Goal: Information Seeking & Learning: Understand process/instructions

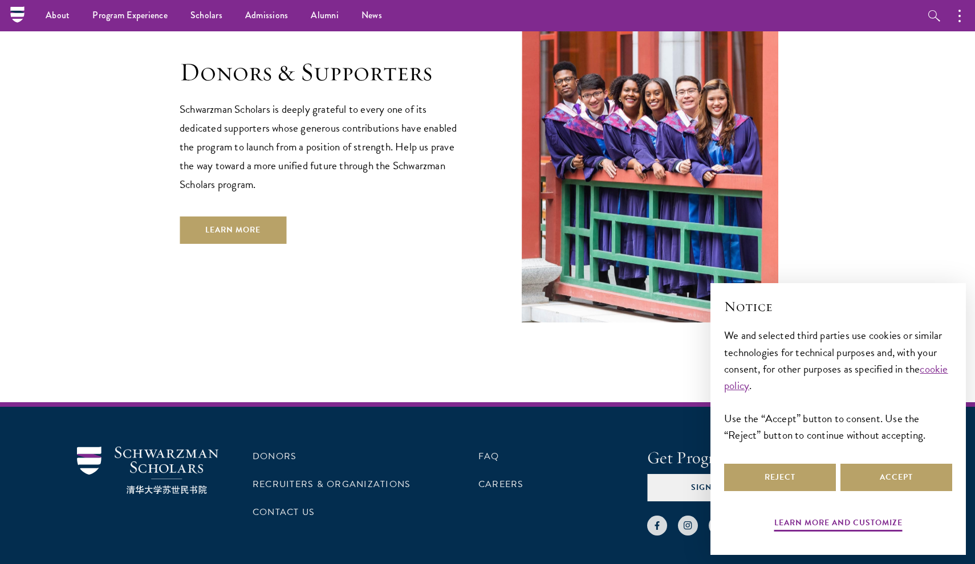
scroll to position [3385, 0]
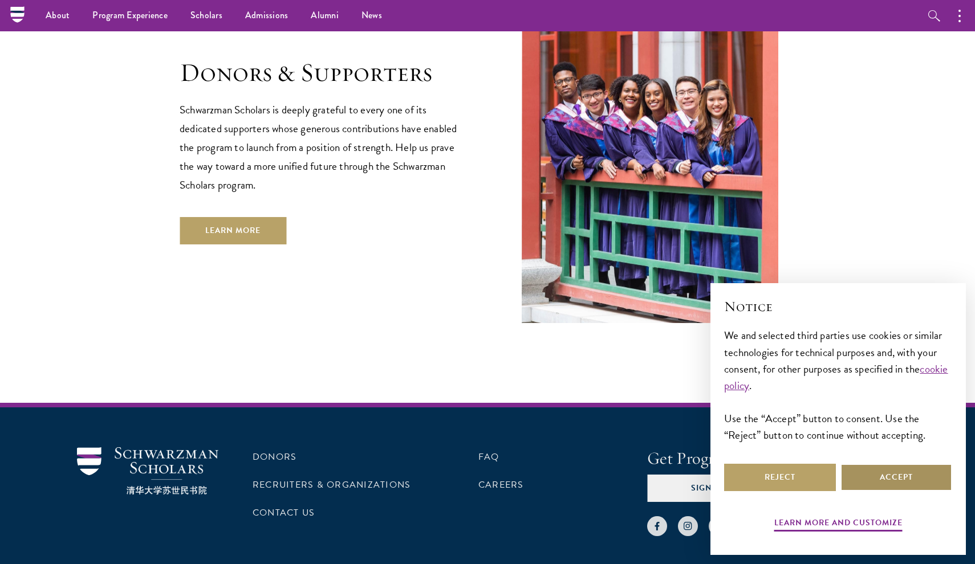
click at [879, 483] on button "Accept" at bounding box center [896, 477] width 112 height 27
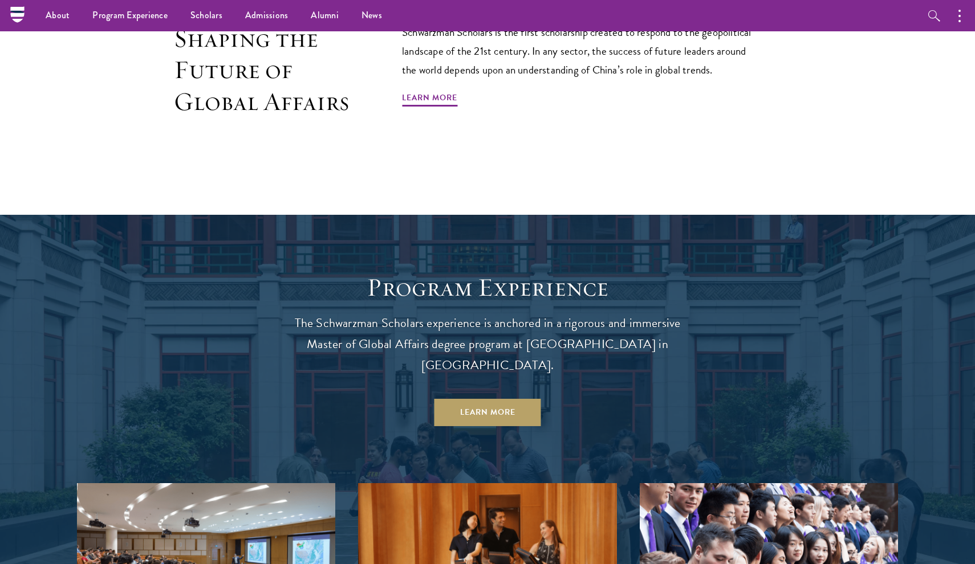
scroll to position [669, 0]
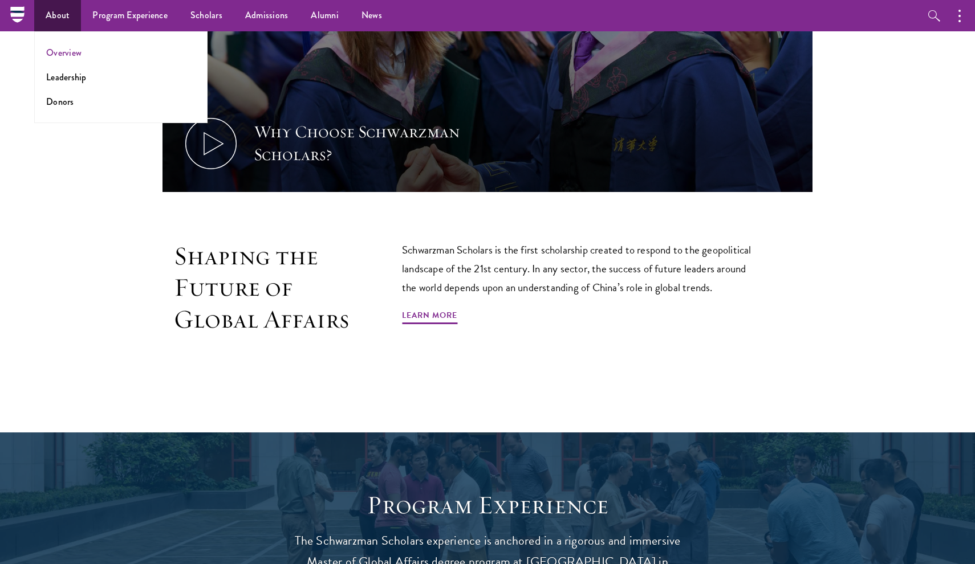
click at [58, 56] on link "Overview" at bounding box center [63, 52] width 35 height 13
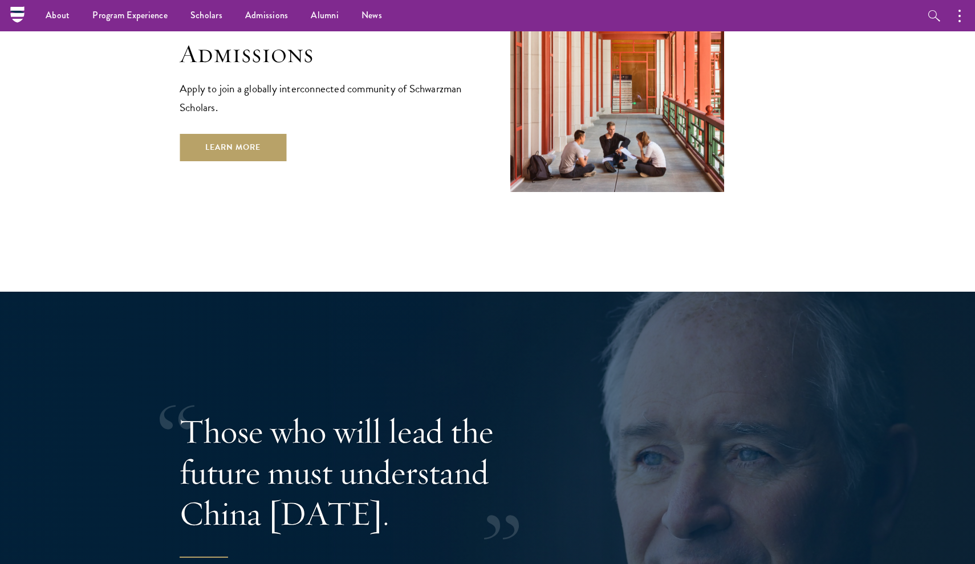
scroll to position [2038, 0]
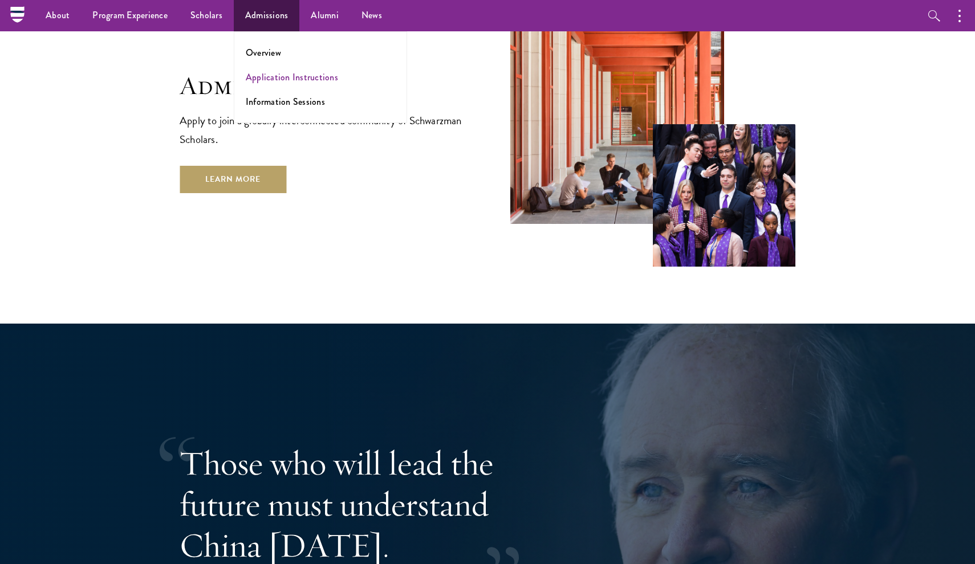
click at [274, 76] on link "Application Instructions" at bounding box center [292, 77] width 92 height 13
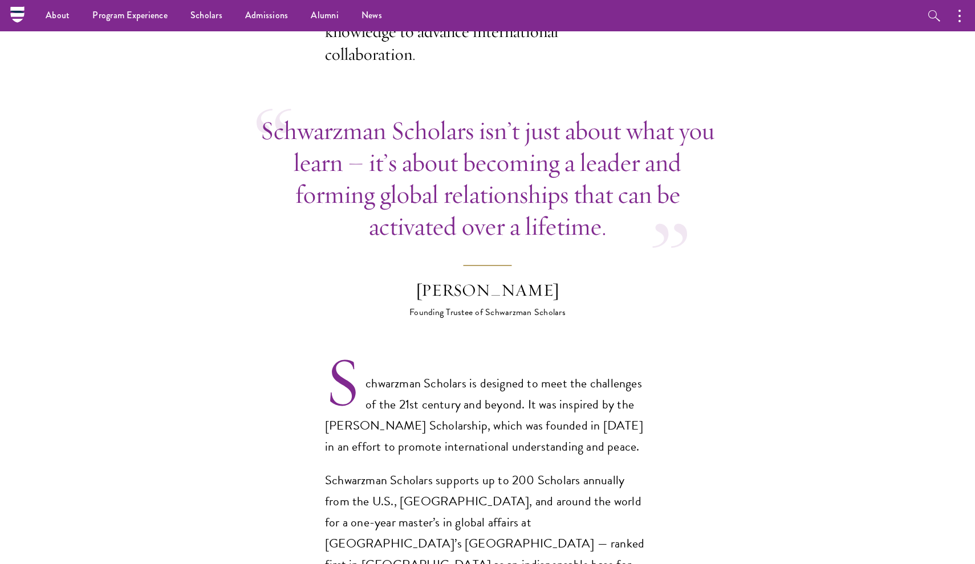
scroll to position [349, 0]
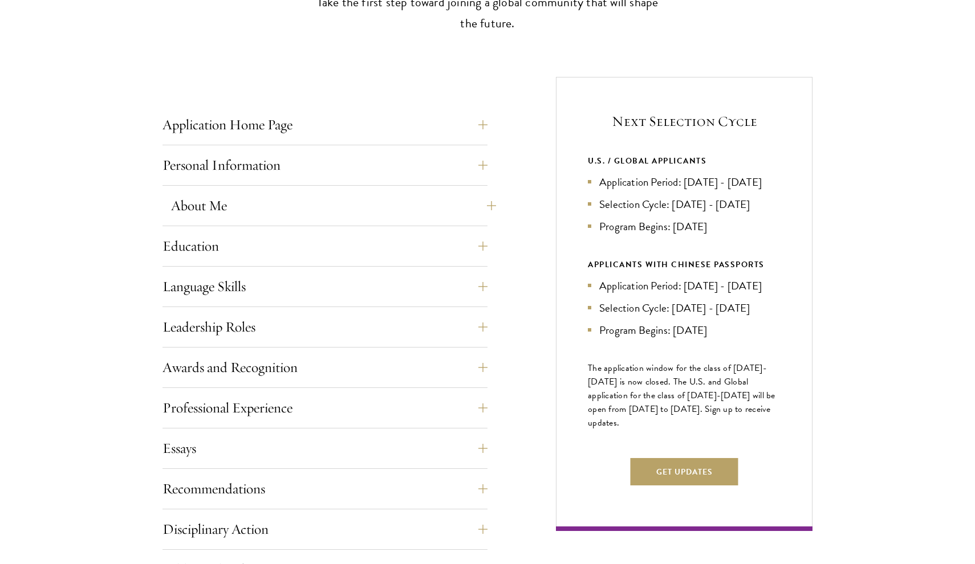
scroll to position [390, 0]
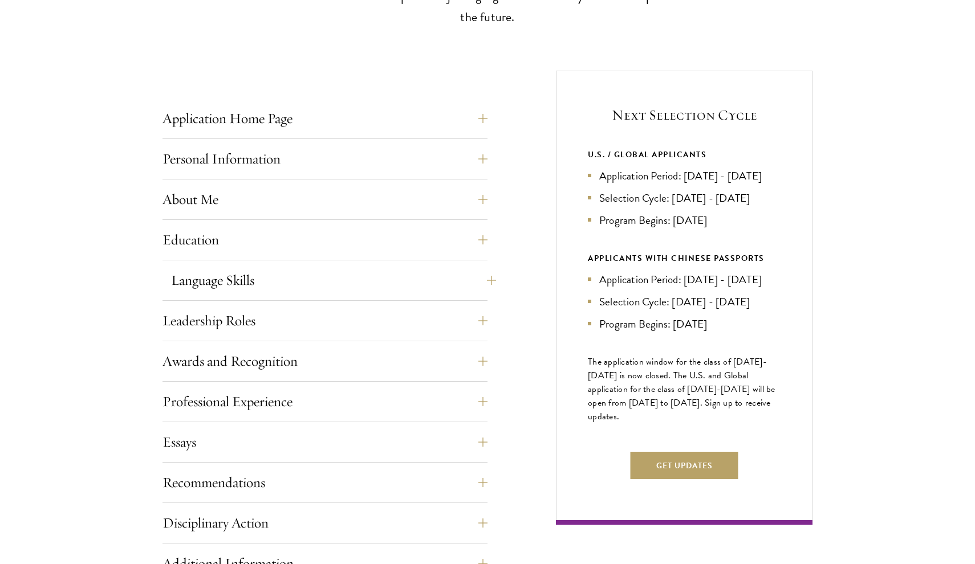
click at [301, 278] on button "Language Skills" at bounding box center [333, 280] width 325 height 27
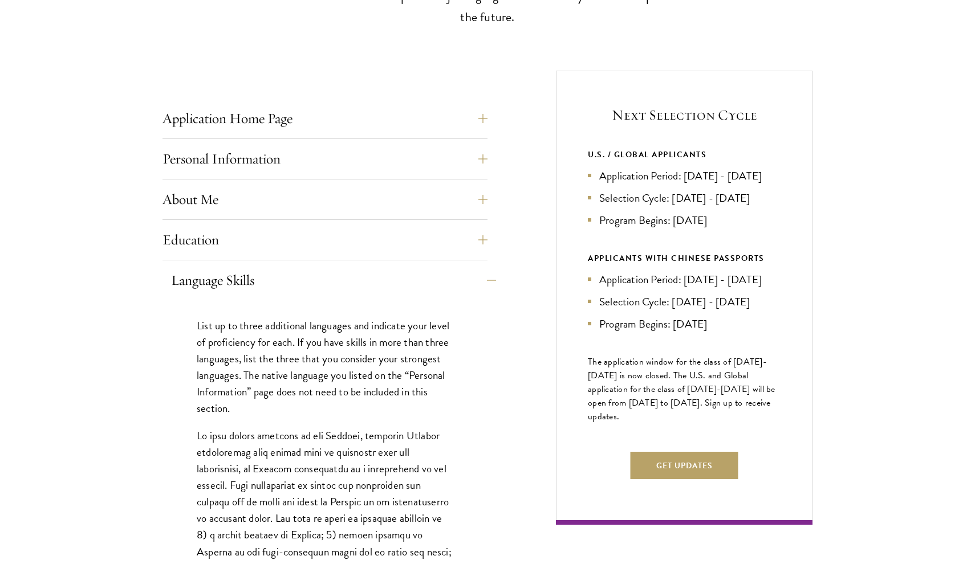
click at [301, 278] on button "Language Skills" at bounding box center [333, 280] width 325 height 27
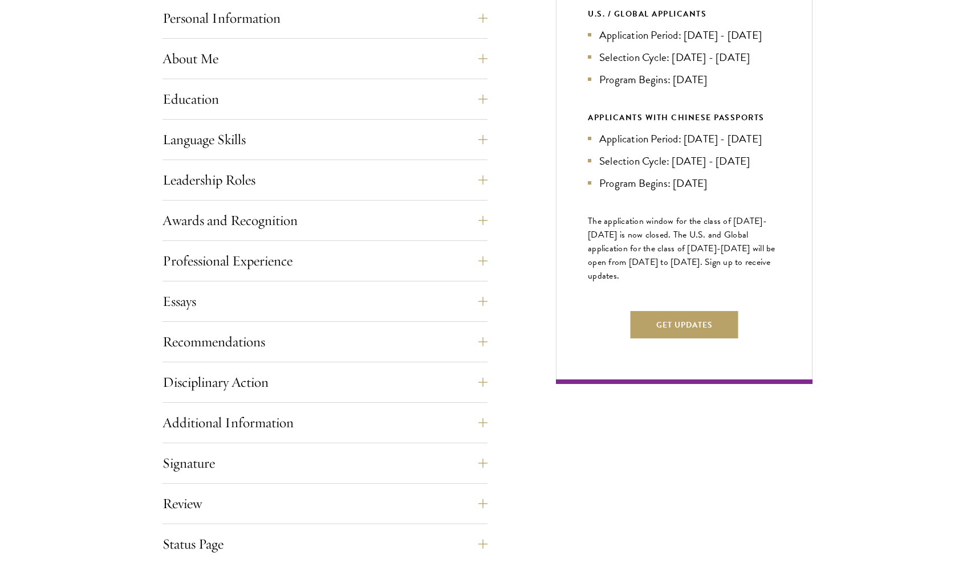
scroll to position [533, 0]
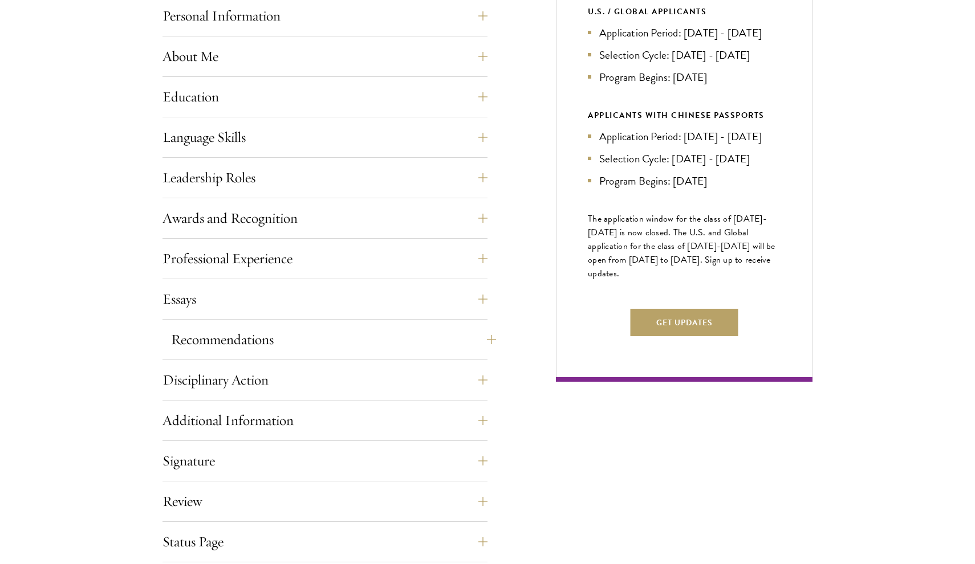
click at [210, 346] on button "Recommendations" at bounding box center [333, 339] width 325 height 27
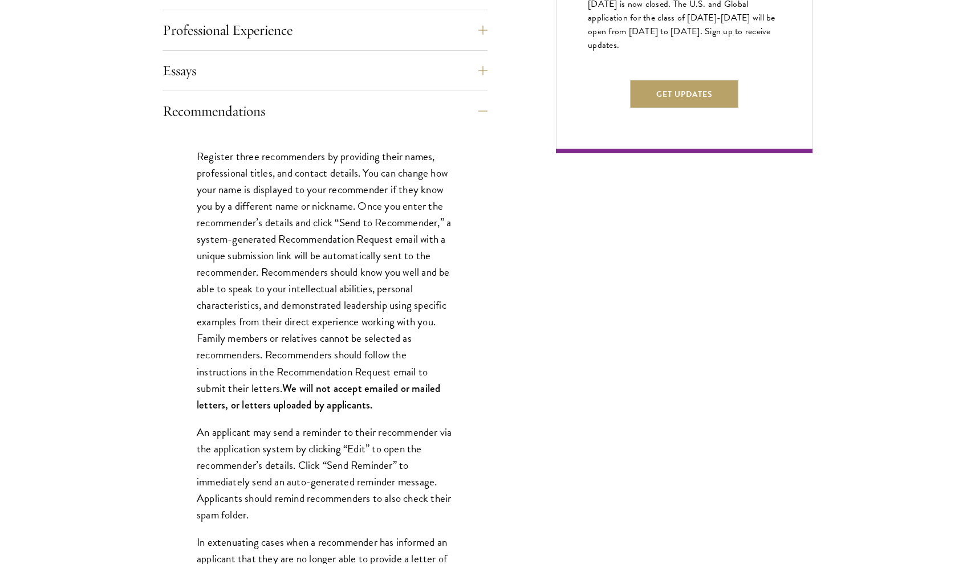
scroll to position [762, 0]
click at [206, 109] on button "Recommendations" at bounding box center [333, 110] width 325 height 27
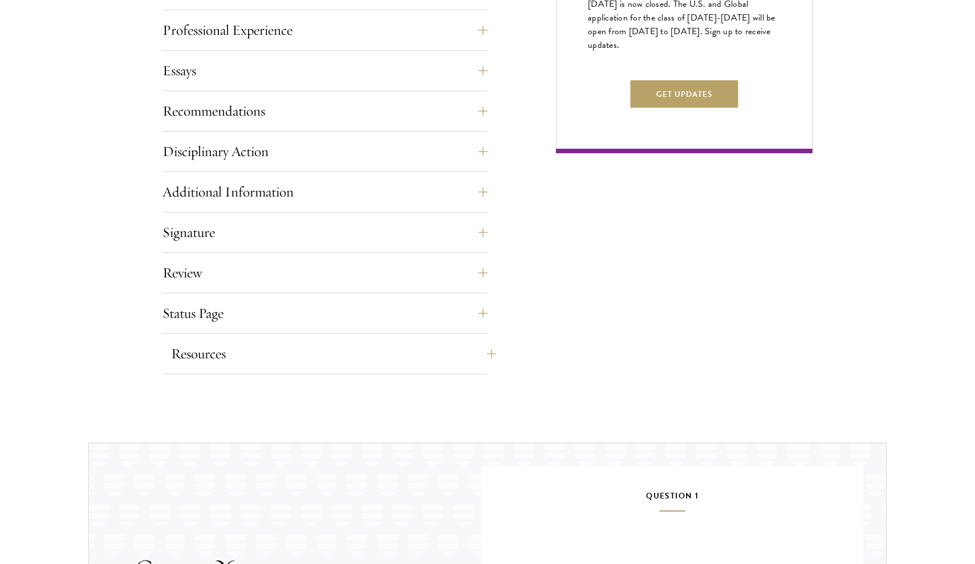
click at [216, 357] on button "Resources" at bounding box center [333, 353] width 325 height 27
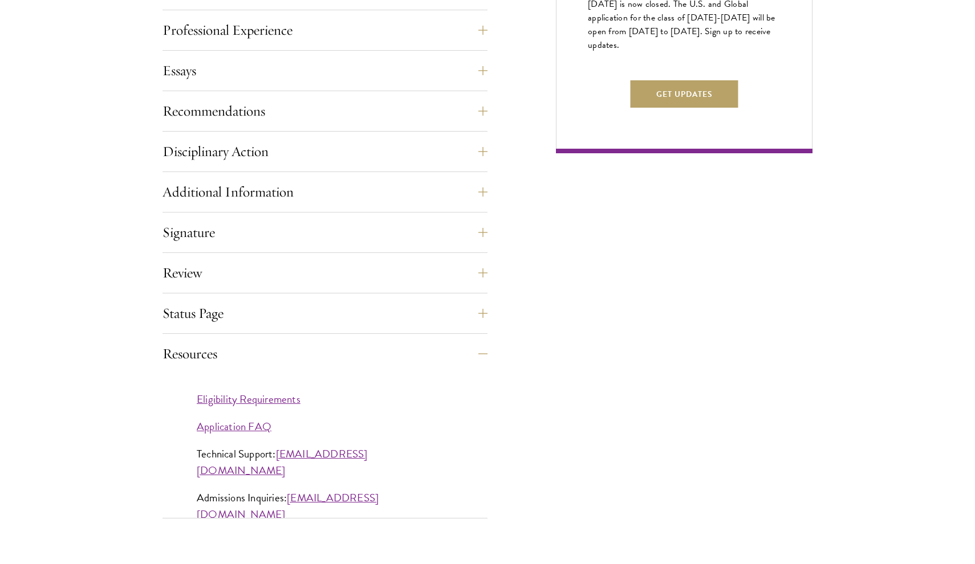
click at [228, 398] on link "Eligibility Requirements" at bounding box center [249, 399] width 104 height 17
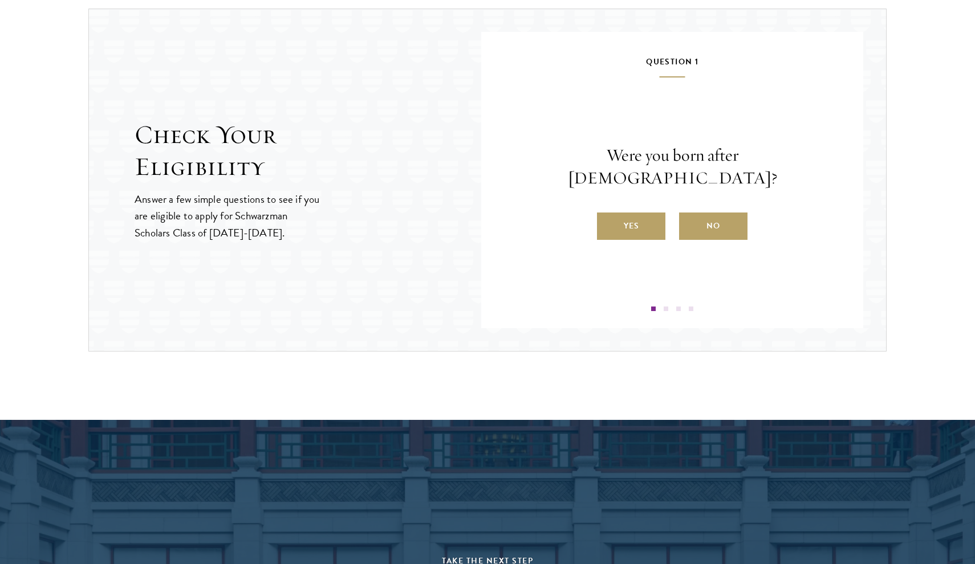
scroll to position [1356, 0]
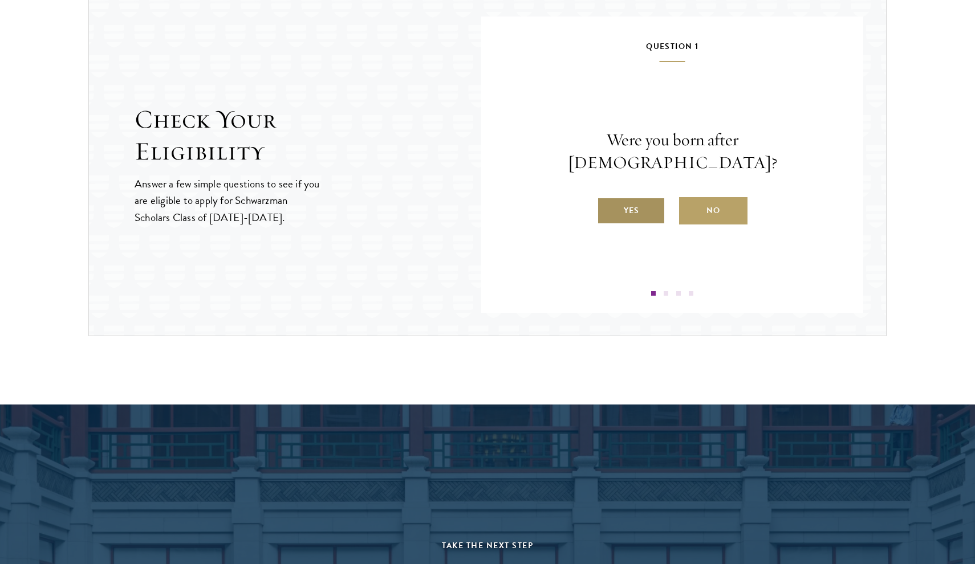
click at [627, 197] on label "Yes" at bounding box center [631, 210] width 68 height 27
click at [607, 198] on input "Yes" at bounding box center [602, 203] width 10 height 10
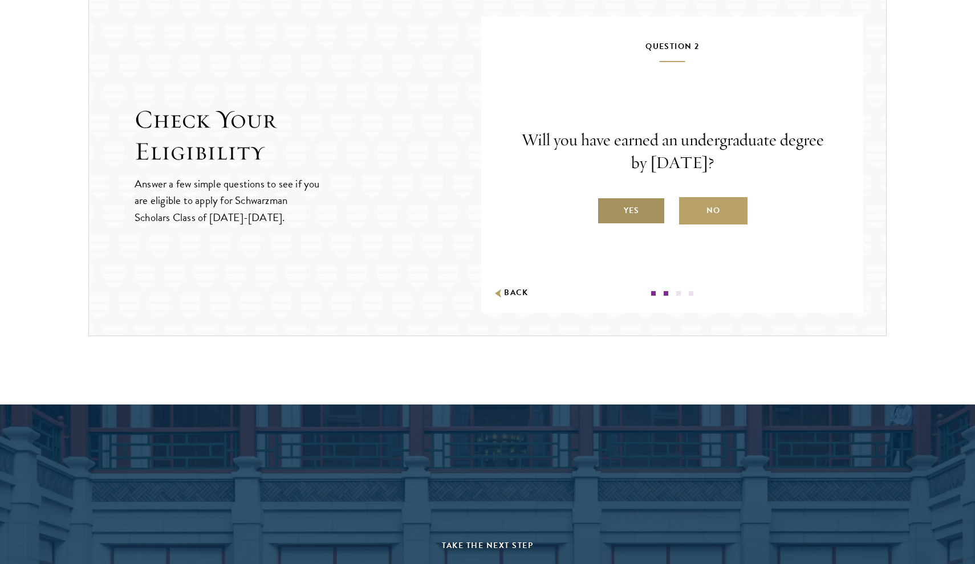
click at [640, 218] on label "Yes" at bounding box center [631, 210] width 68 height 27
click at [607, 209] on input "Yes" at bounding box center [602, 203] width 10 height 10
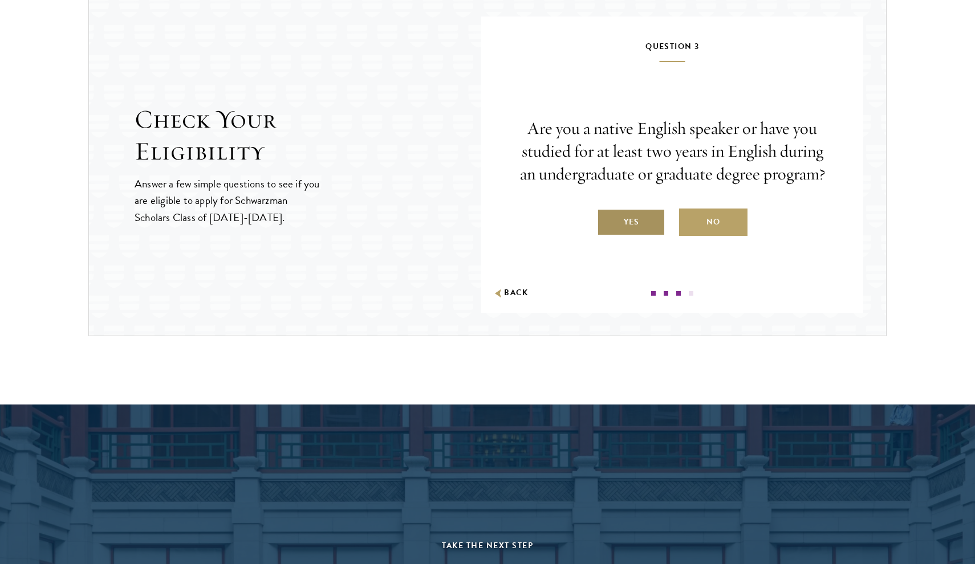
click at [645, 218] on label "Yes" at bounding box center [631, 222] width 68 height 27
click at [607, 218] on input "Yes" at bounding box center [602, 215] width 10 height 10
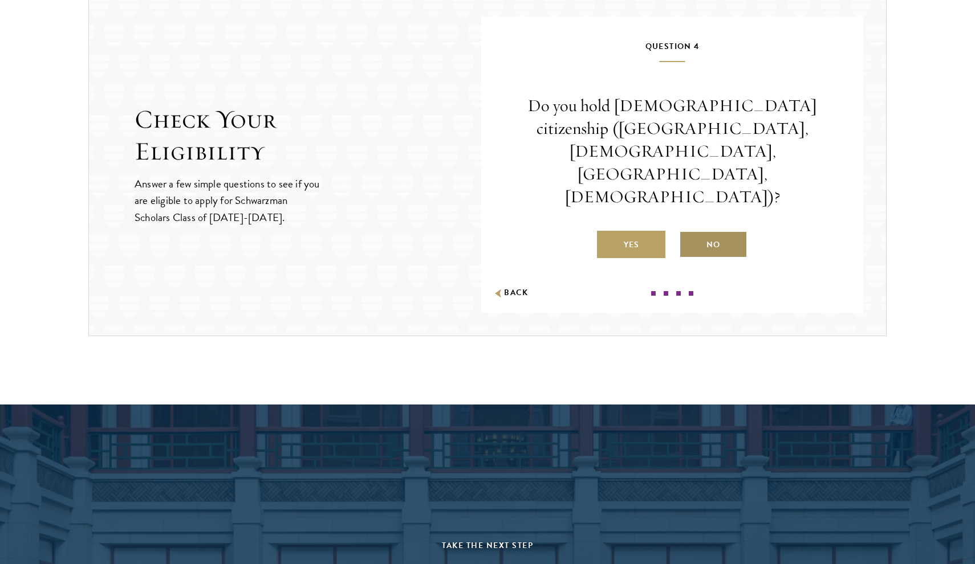
click at [734, 231] on label "No" at bounding box center [713, 244] width 68 height 27
click at [689, 233] on input "No" at bounding box center [684, 238] width 10 height 10
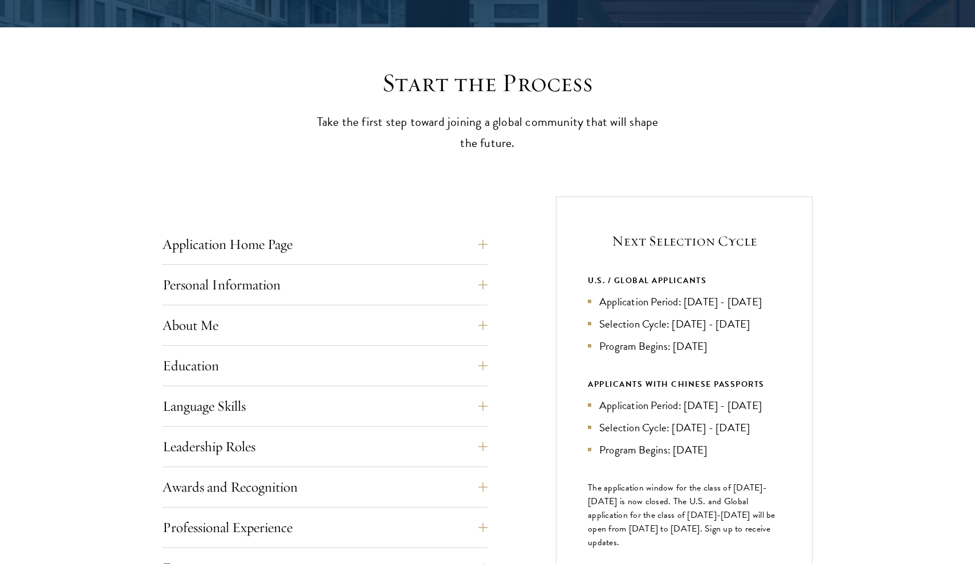
scroll to position [391, 0]
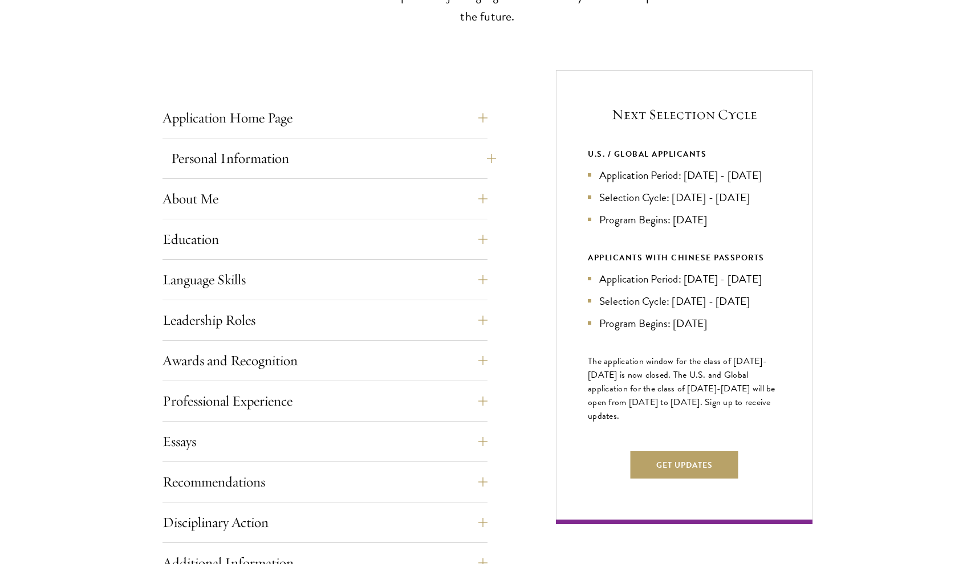
click at [408, 159] on button "Personal Information" at bounding box center [333, 158] width 325 height 27
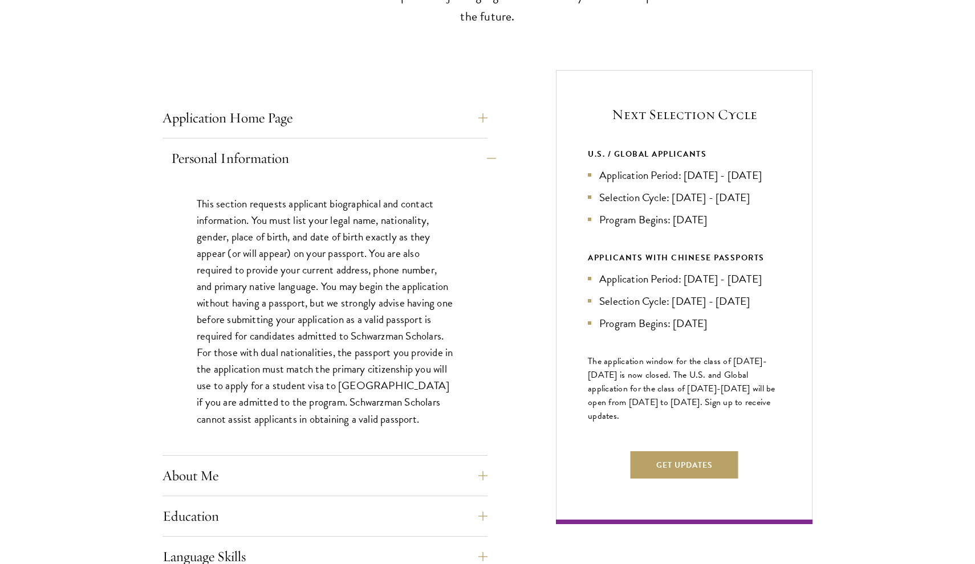
click at [408, 159] on button "Personal Information" at bounding box center [333, 158] width 325 height 27
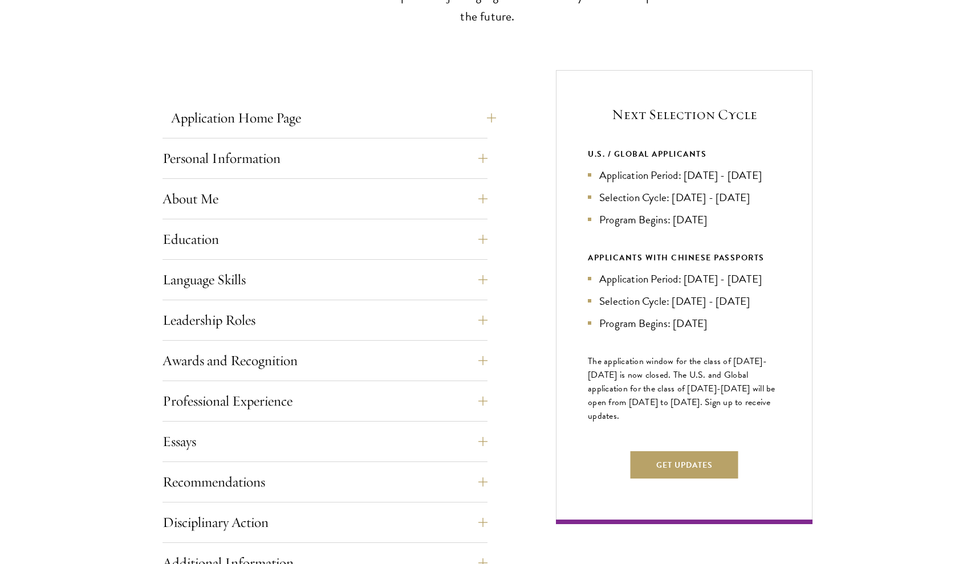
click at [376, 120] on button "Application Home Page" at bounding box center [333, 117] width 325 height 27
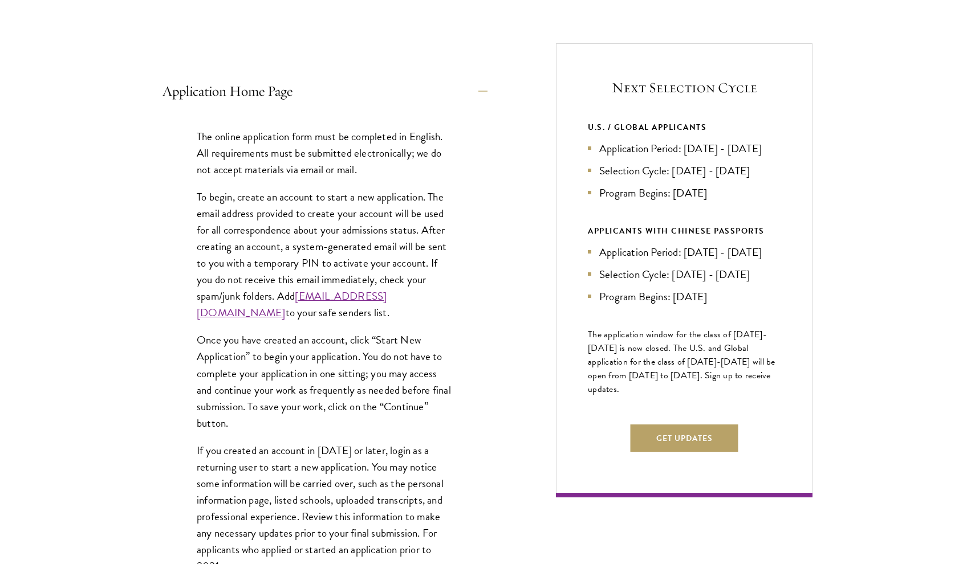
scroll to position [421, 0]
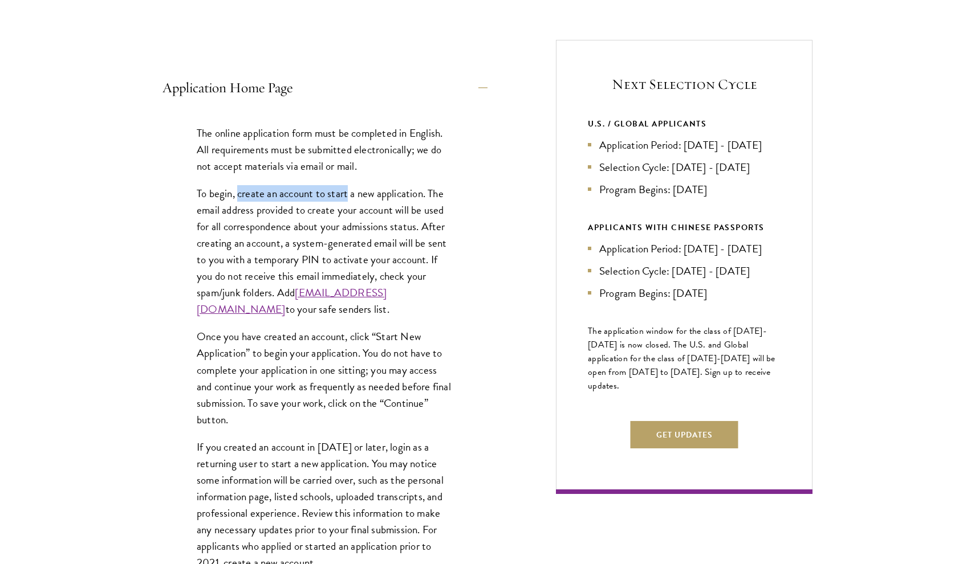
drag, startPoint x: 238, startPoint y: 193, endPoint x: 350, endPoint y: 193, distance: 111.7
click at [350, 193] on p "To begin, create an account to start a new application. The email address provi…" at bounding box center [325, 251] width 256 height 133
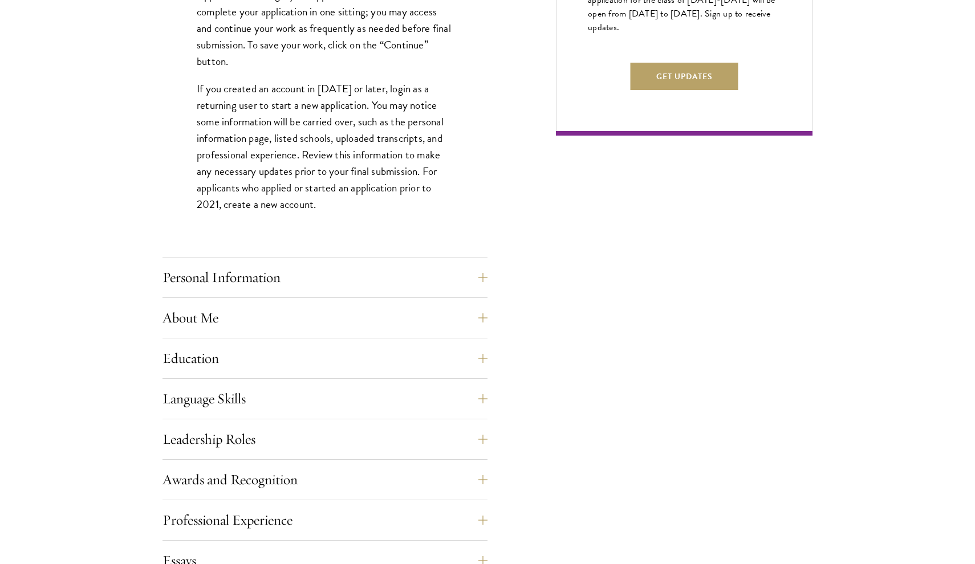
scroll to position [795, 0]
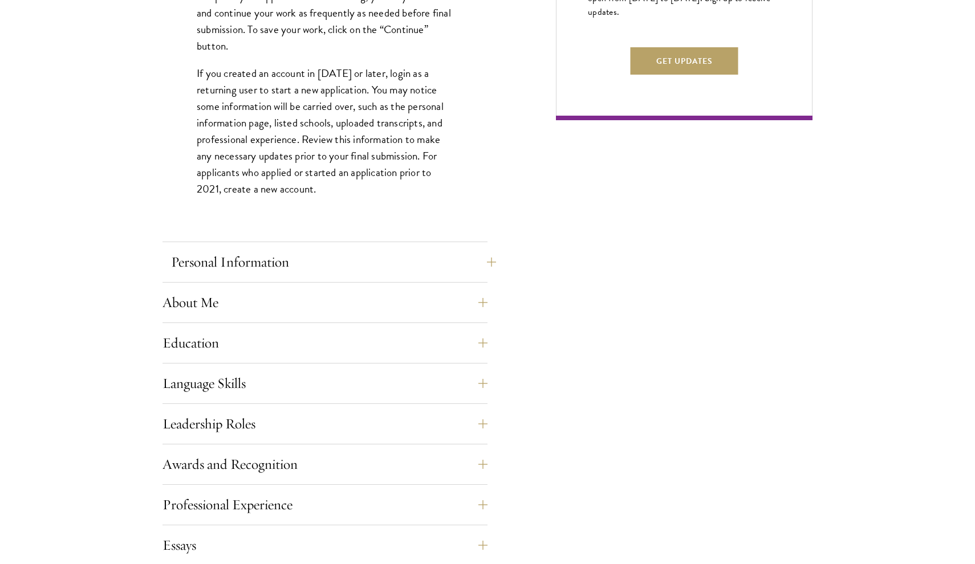
click at [419, 258] on button "Personal Information" at bounding box center [333, 261] width 325 height 27
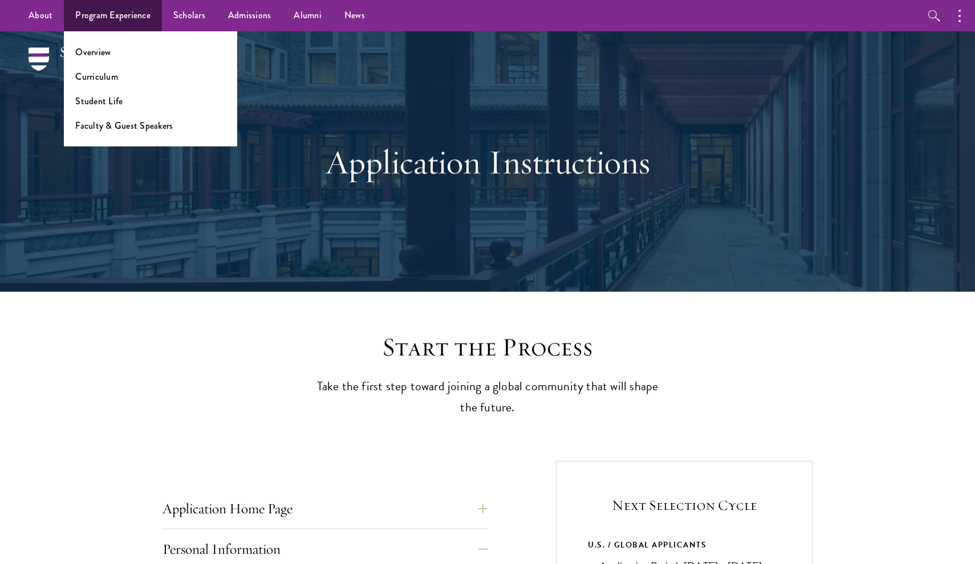
scroll to position [0, 0]
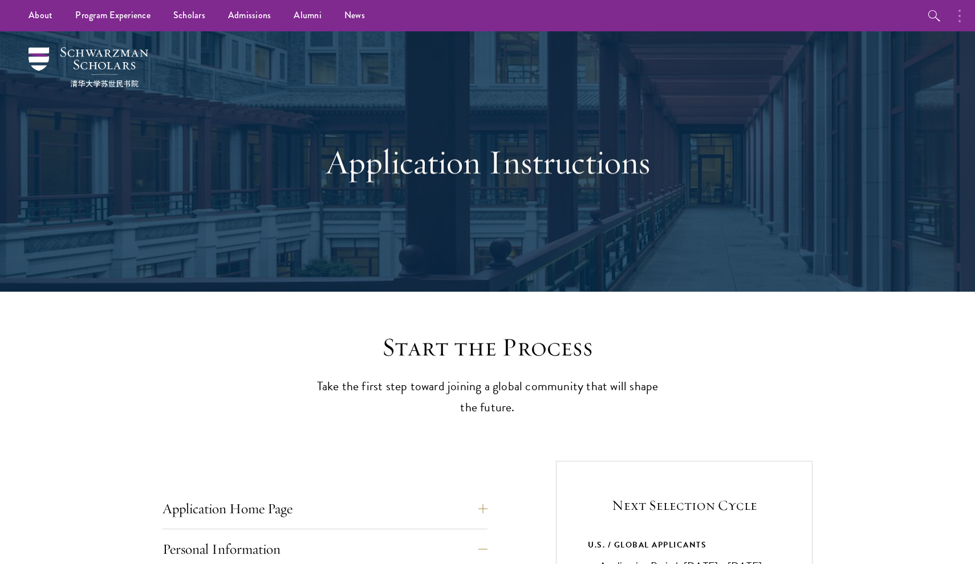
click at [961, 20] on button "button" at bounding box center [962, 15] width 25 height 31
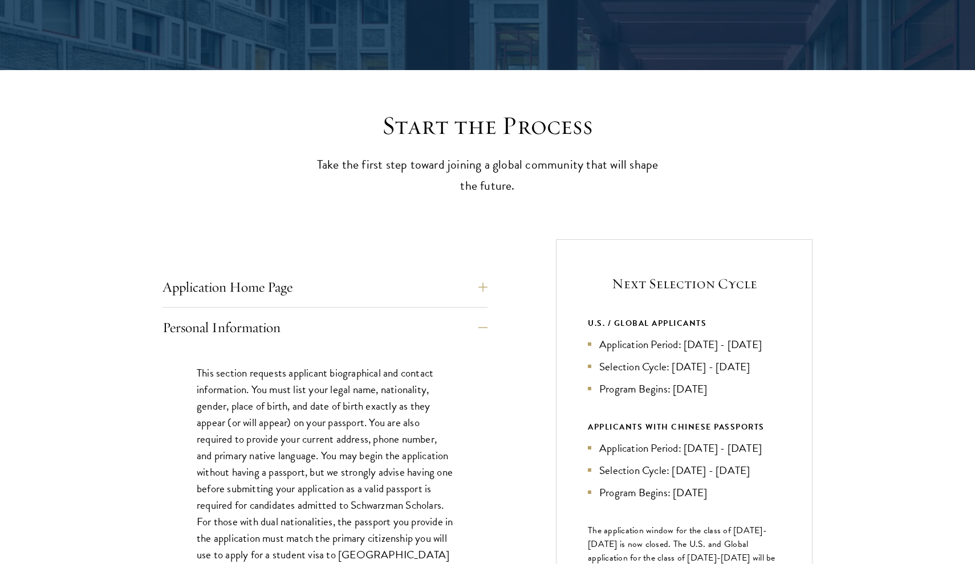
scroll to position [291, 0]
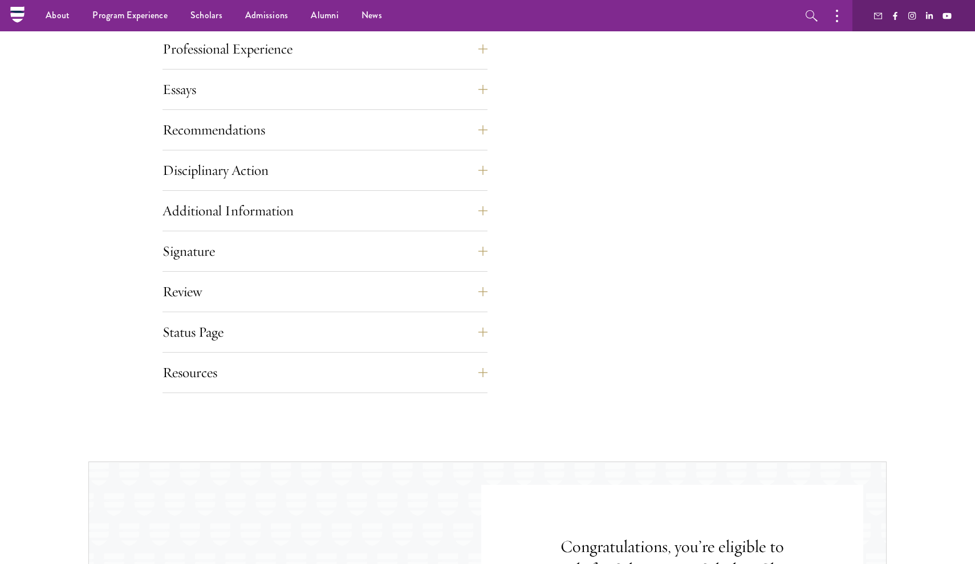
scroll to position [941, 0]
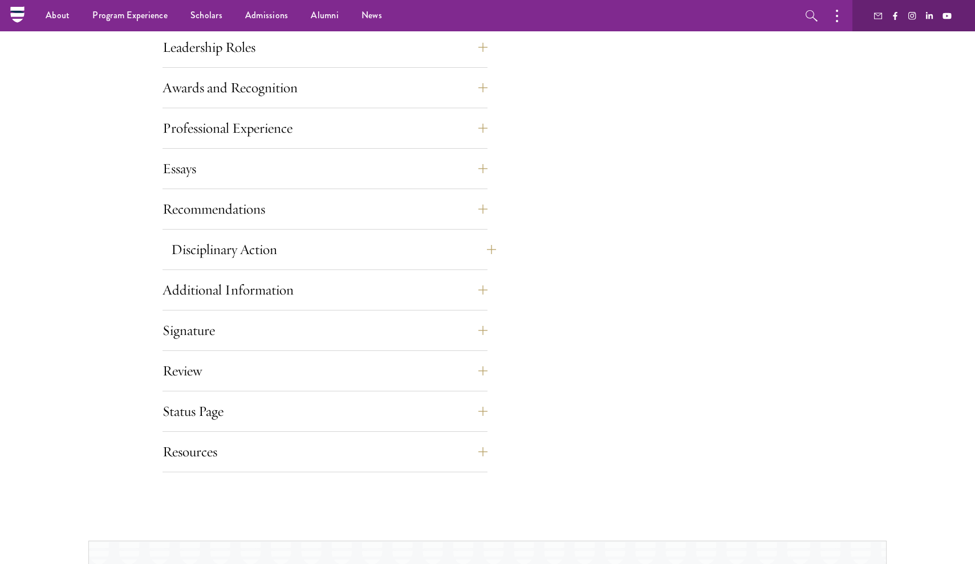
click at [414, 240] on button "Disciplinary Action" at bounding box center [333, 249] width 325 height 27
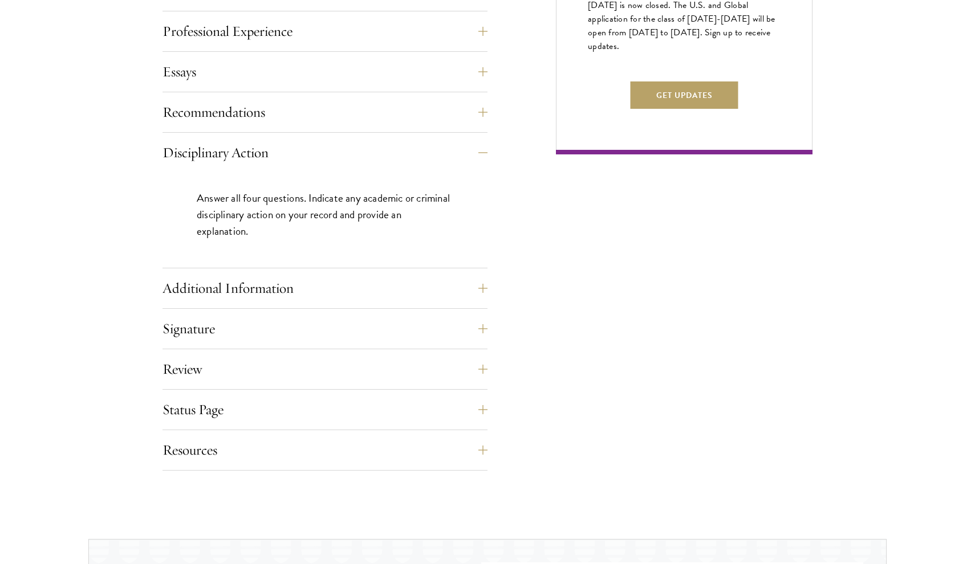
scroll to position [769, 0]
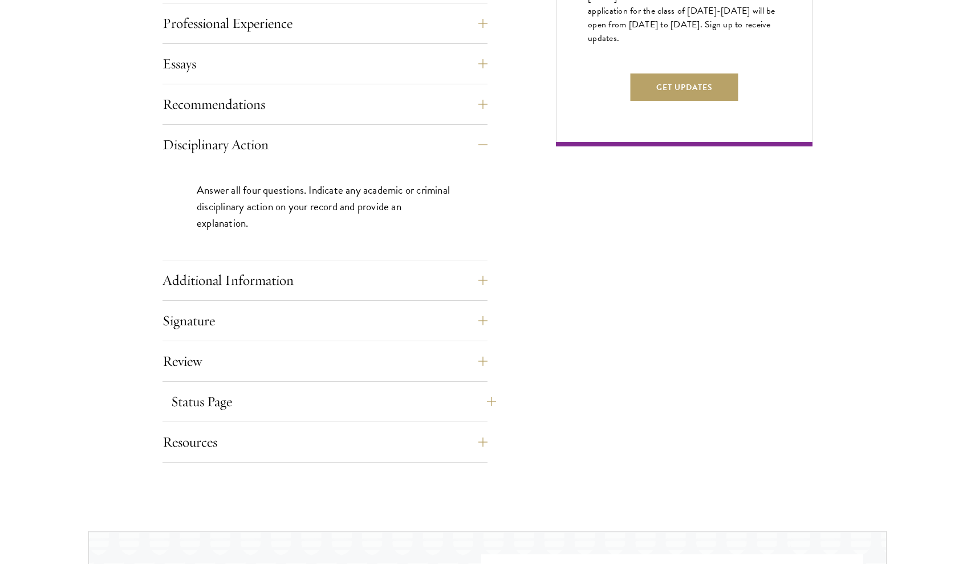
click at [254, 400] on button "Status Page" at bounding box center [333, 401] width 325 height 27
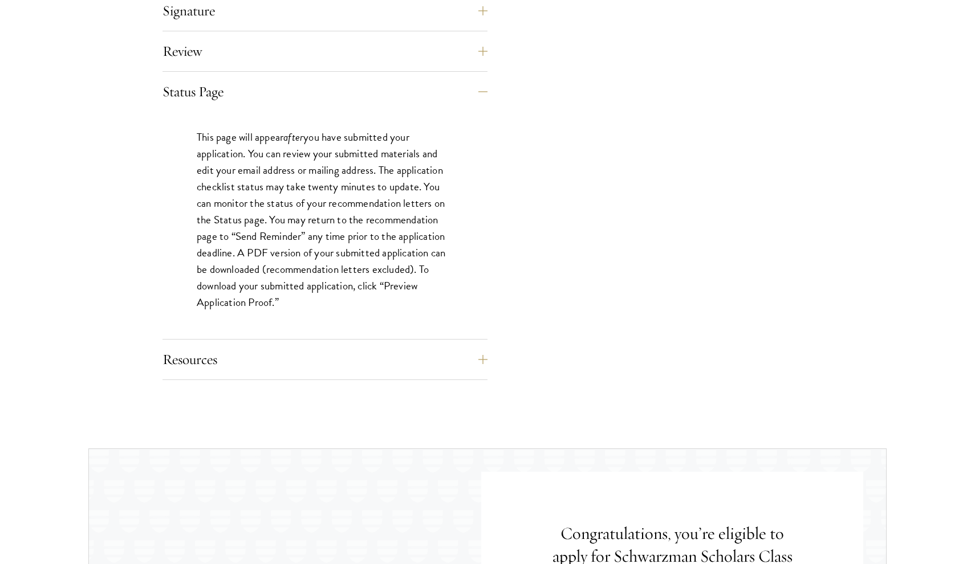
scroll to position [1013, 0]
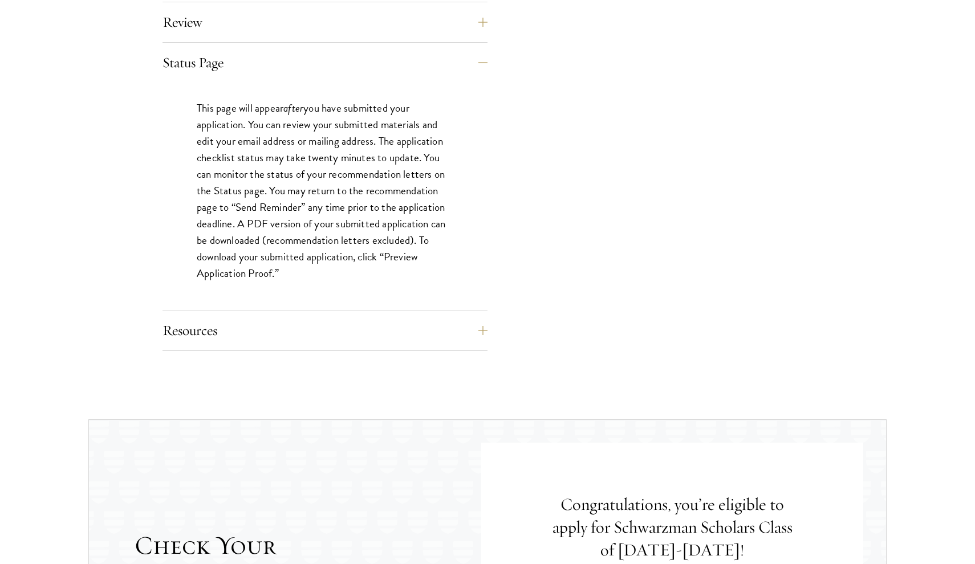
click at [253, 322] on button "Resources" at bounding box center [333, 330] width 325 height 27
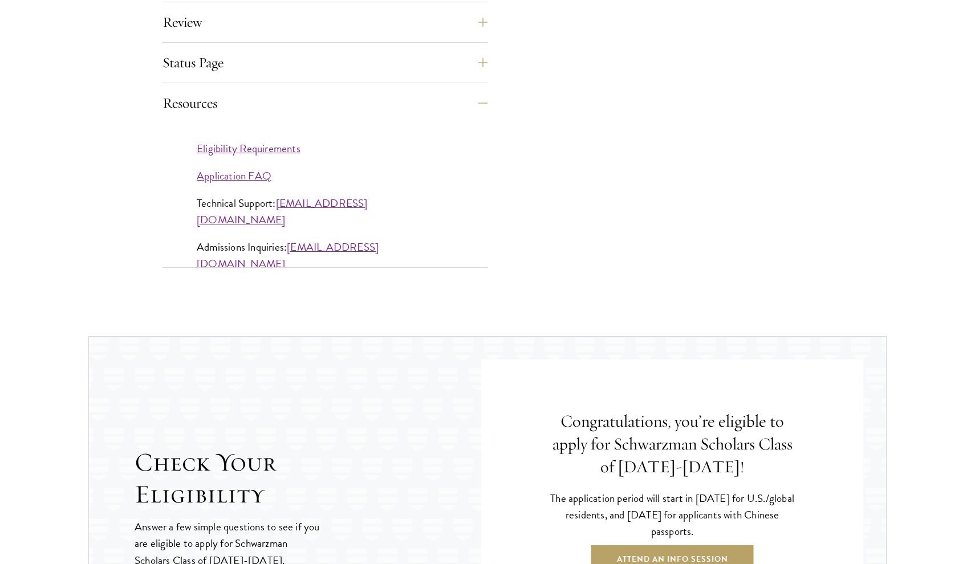
click at [243, 147] on link "Eligibility Requirements" at bounding box center [249, 148] width 104 height 17
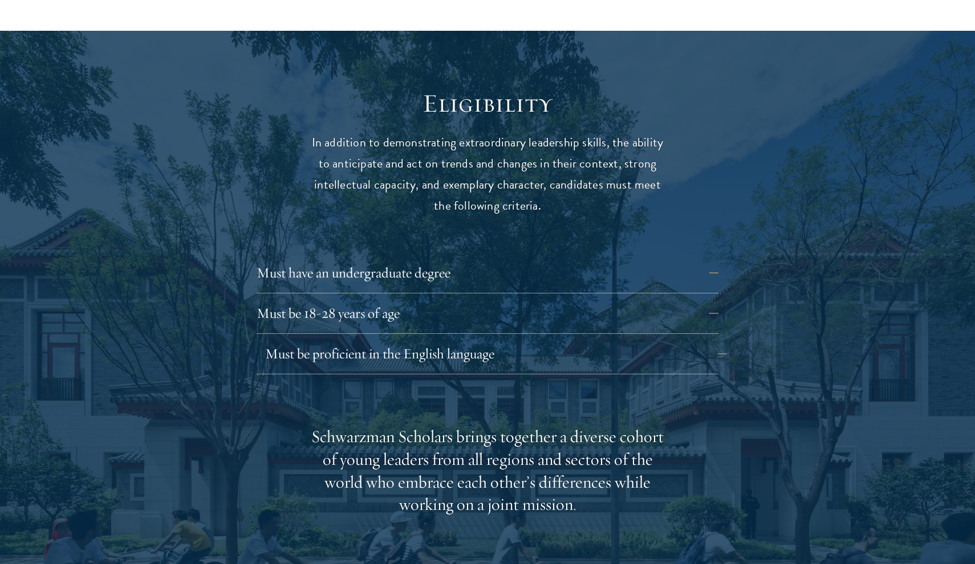
click at [462, 340] on button "Must be proficient in the English language" at bounding box center [496, 353] width 462 height 27
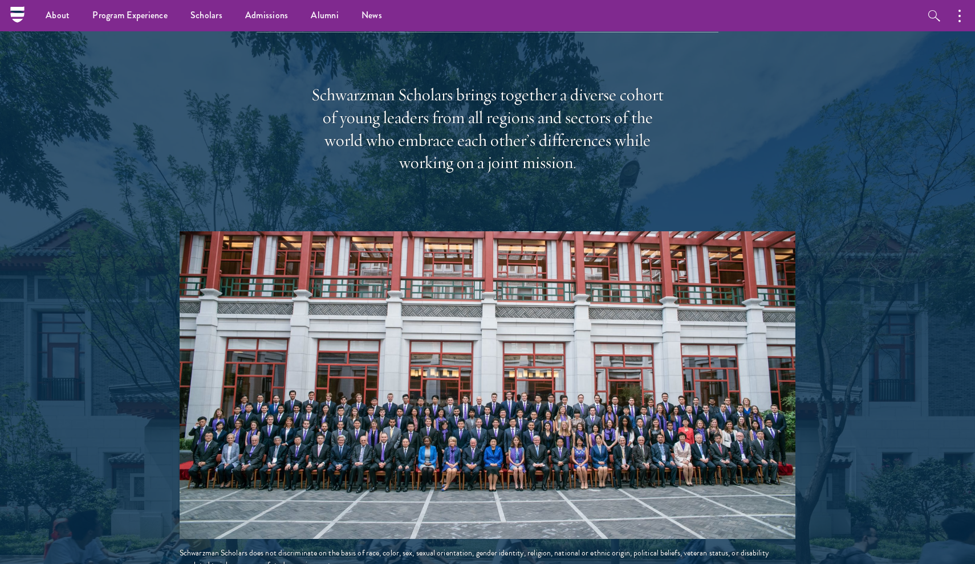
scroll to position [2070, 0]
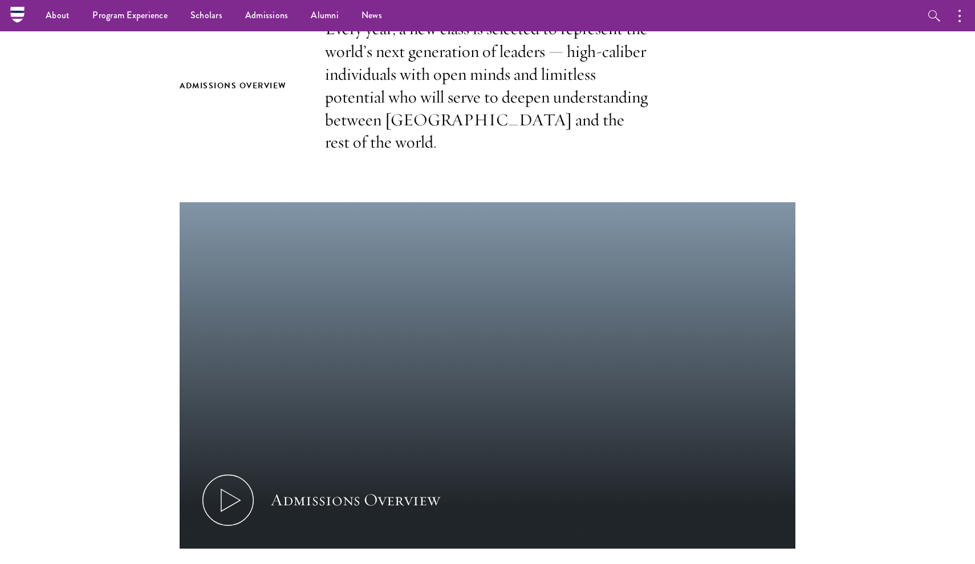
scroll to position [243, 0]
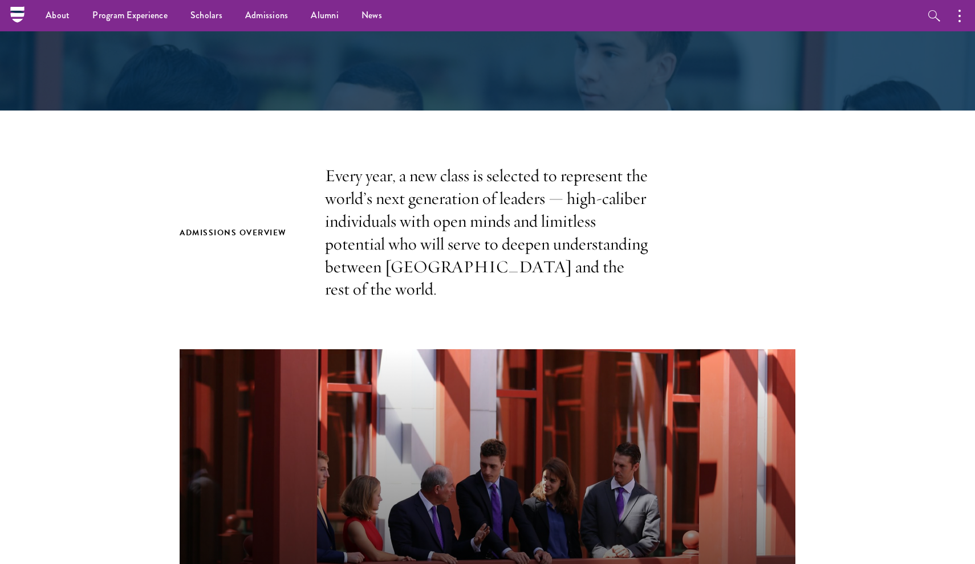
click at [15, 15] on icon at bounding box center [17, 15] width 14 height 5
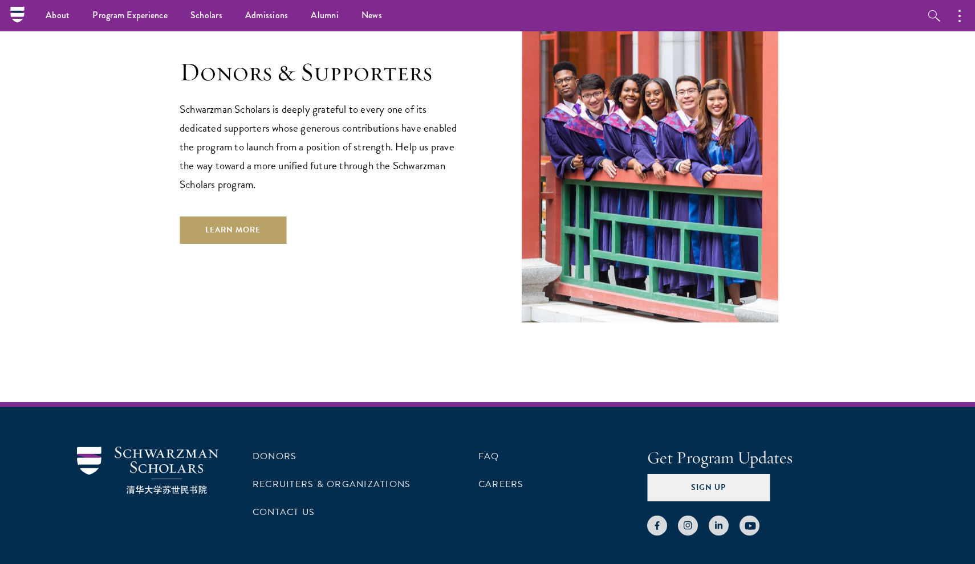
scroll to position [3385, 0]
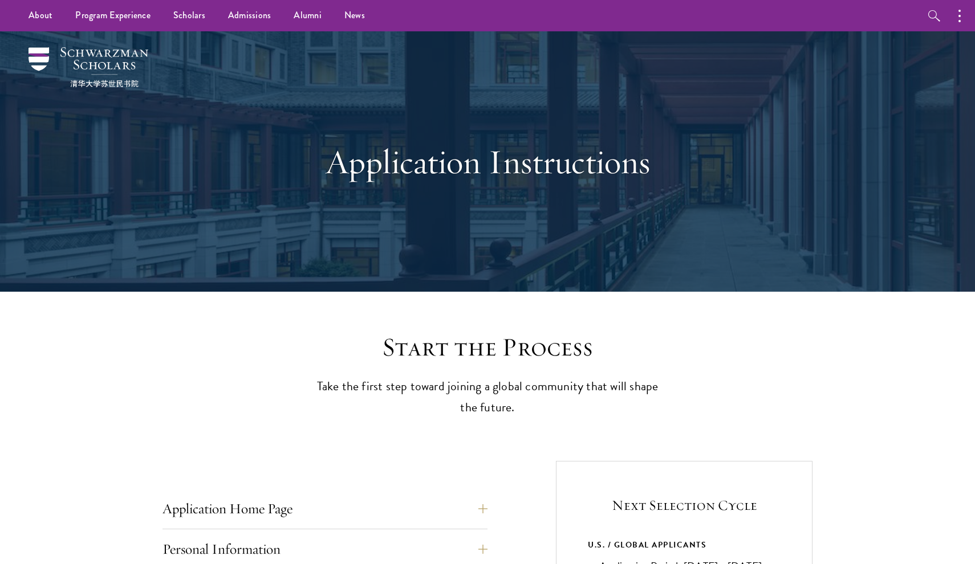
click at [99, 58] on img at bounding box center [88, 67] width 120 height 40
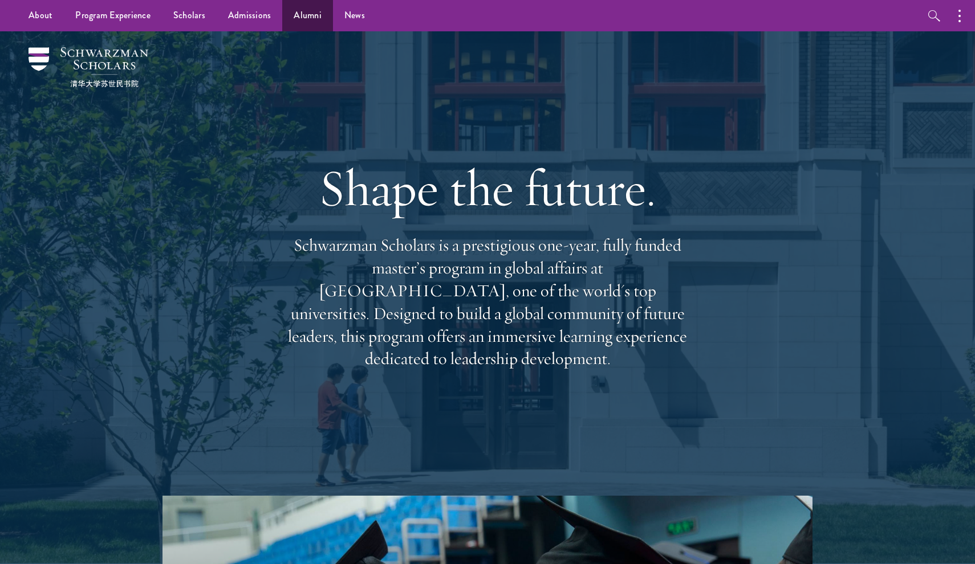
click at [303, 16] on link "Alumni" at bounding box center [307, 15] width 51 height 31
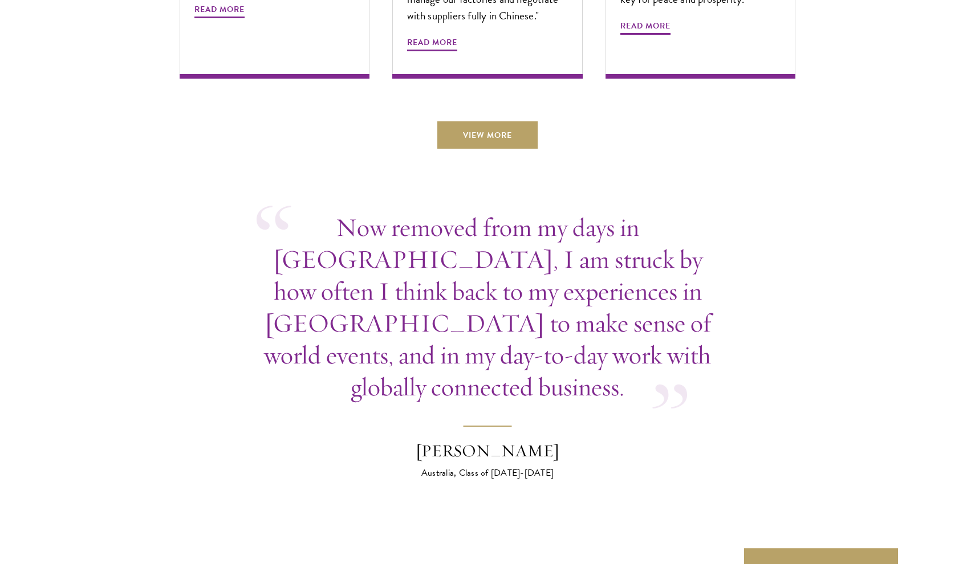
scroll to position [4118, 0]
